Goal: Task Accomplishment & Management: Complete application form

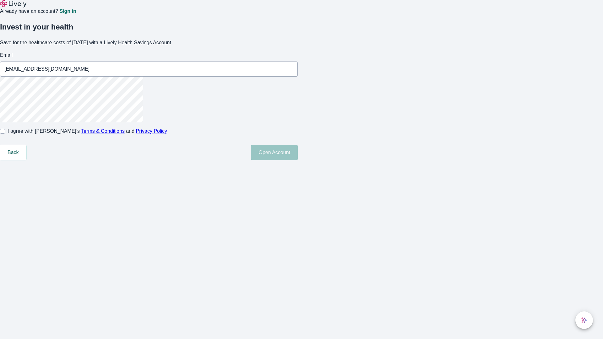
click at [5, 134] on input "I agree with Lively’s Terms & Conditions and Privacy Policy" at bounding box center [2, 131] width 5 height 5
checkbox input "true"
click at [298, 160] on button "Open Account" at bounding box center [274, 152] width 47 height 15
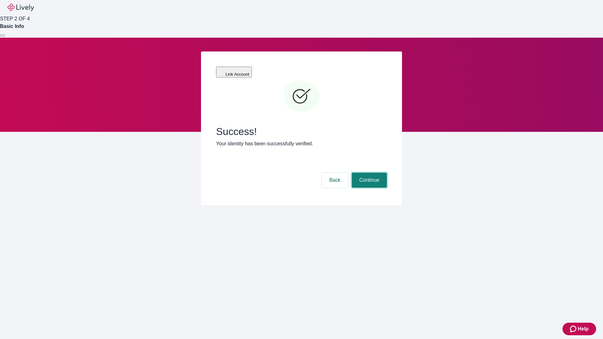
click at [368, 173] on button "Continue" at bounding box center [369, 180] width 35 height 15
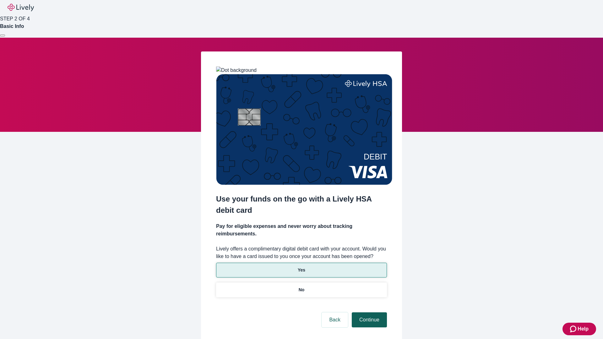
click at [301, 287] on p "No" at bounding box center [302, 290] width 6 height 7
click at [368, 312] on button "Continue" at bounding box center [369, 319] width 35 height 15
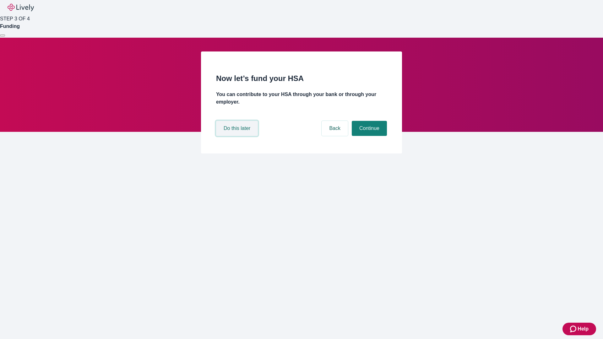
click at [238, 136] on button "Do this later" at bounding box center [237, 128] width 42 height 15
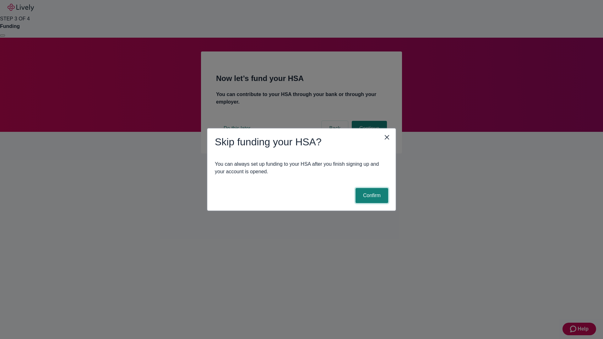
click at [371, 196] on button "Confirm" at bounding box center [371, 195] width 33 height 15
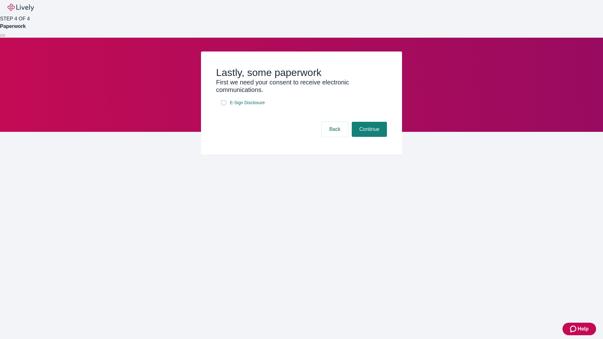
click at [223, 105] on input "E-Sign Disclosure" at bounding box center [223, 102] width 5 height 5
checkbox input "true"
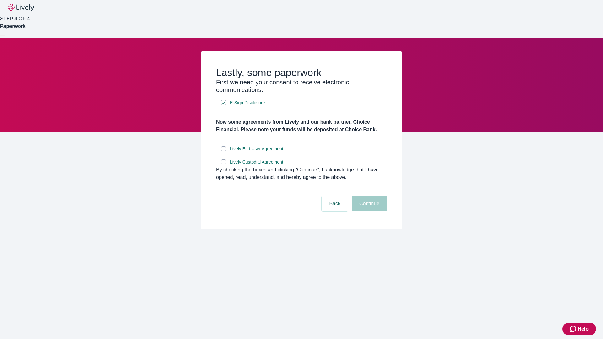
click at [223, 151] on input "Lively End User Agreement" at bounding box center [223, 148] width 5 height 5
checkbox input "true"
click at [223, 164] on input "Lively Custodial Agreement" at bounding box center [223, 161] width 5 height 5
checkbox input "true"
click at [368, 211] on button "Continue" at bounding box center [369, 203] width 35 height 15
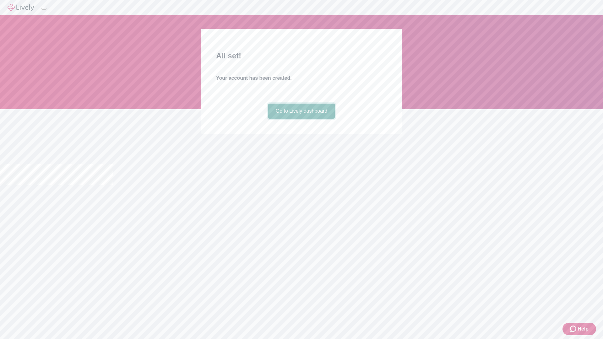
click at [301, 119] on link "Go to Lively dashboard" at bounding box center [301, 111] width 67 height 15
